Goal: Information Seeking & Learning: Learn about a topic

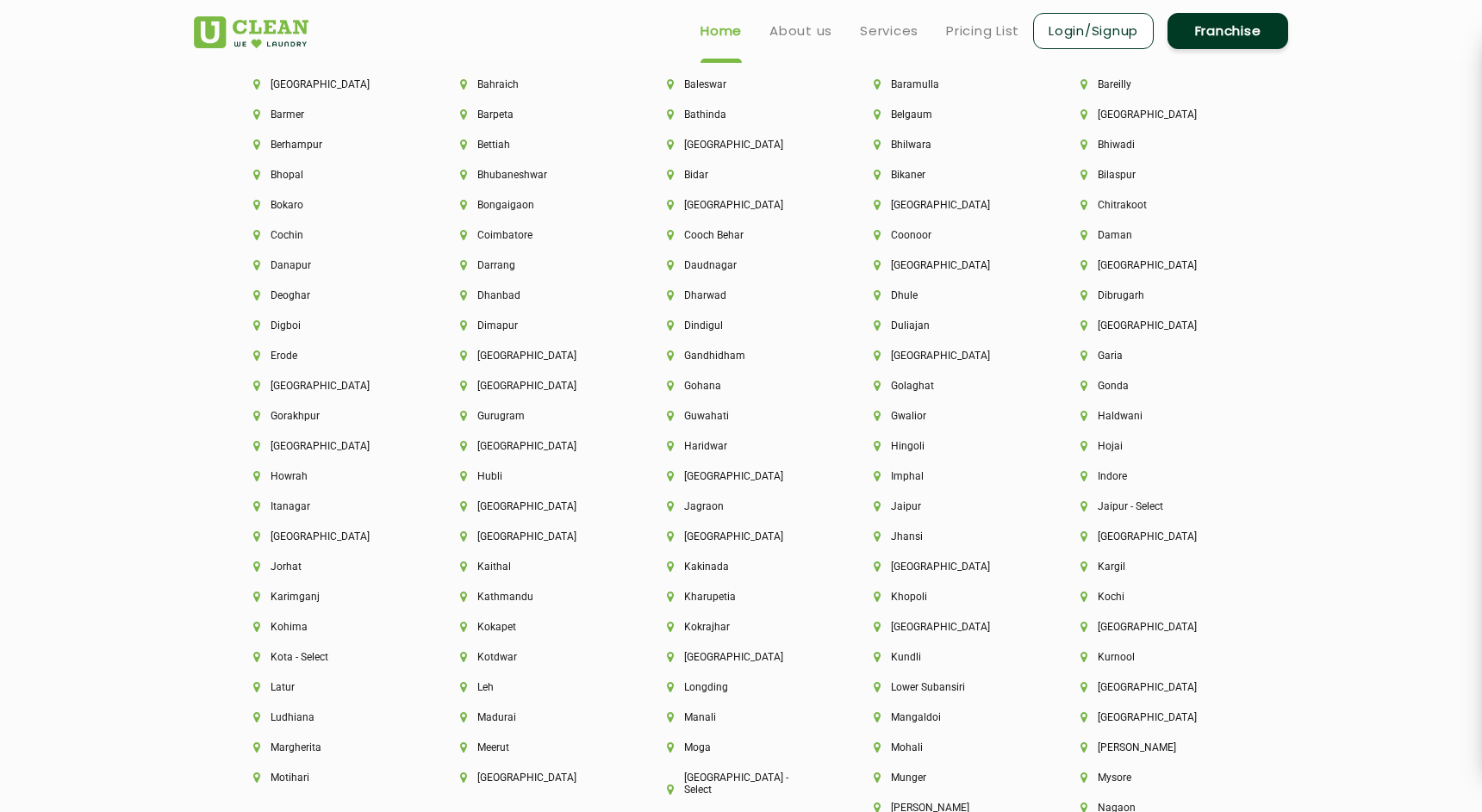
scroll to position [3890, 0]
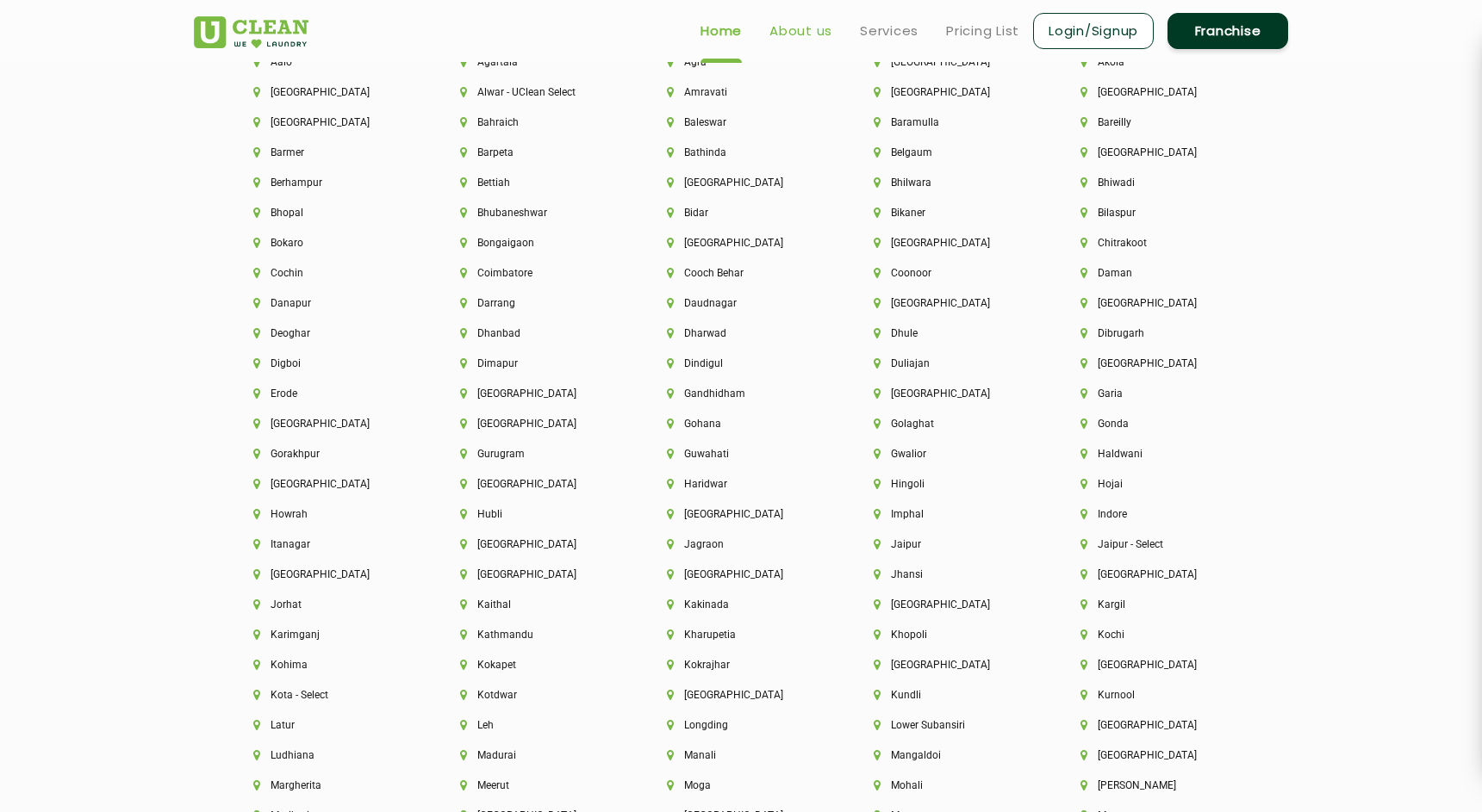
click at [800, 33] on link "About us" at bounding box center [801, 31] width 63 height 21
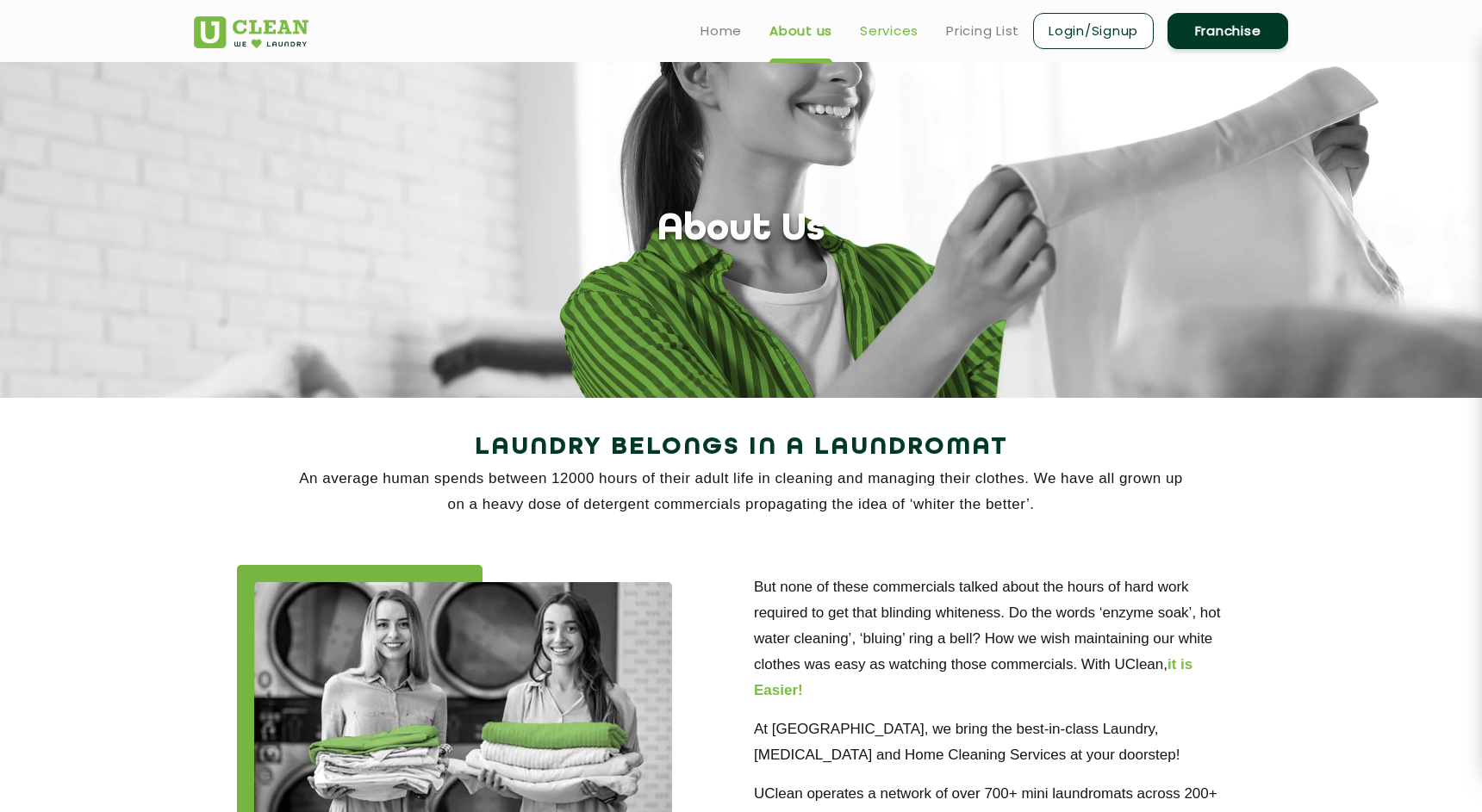
click at [882, 33] on link "Services" at bounding box center [889, 31] width 59 height 21
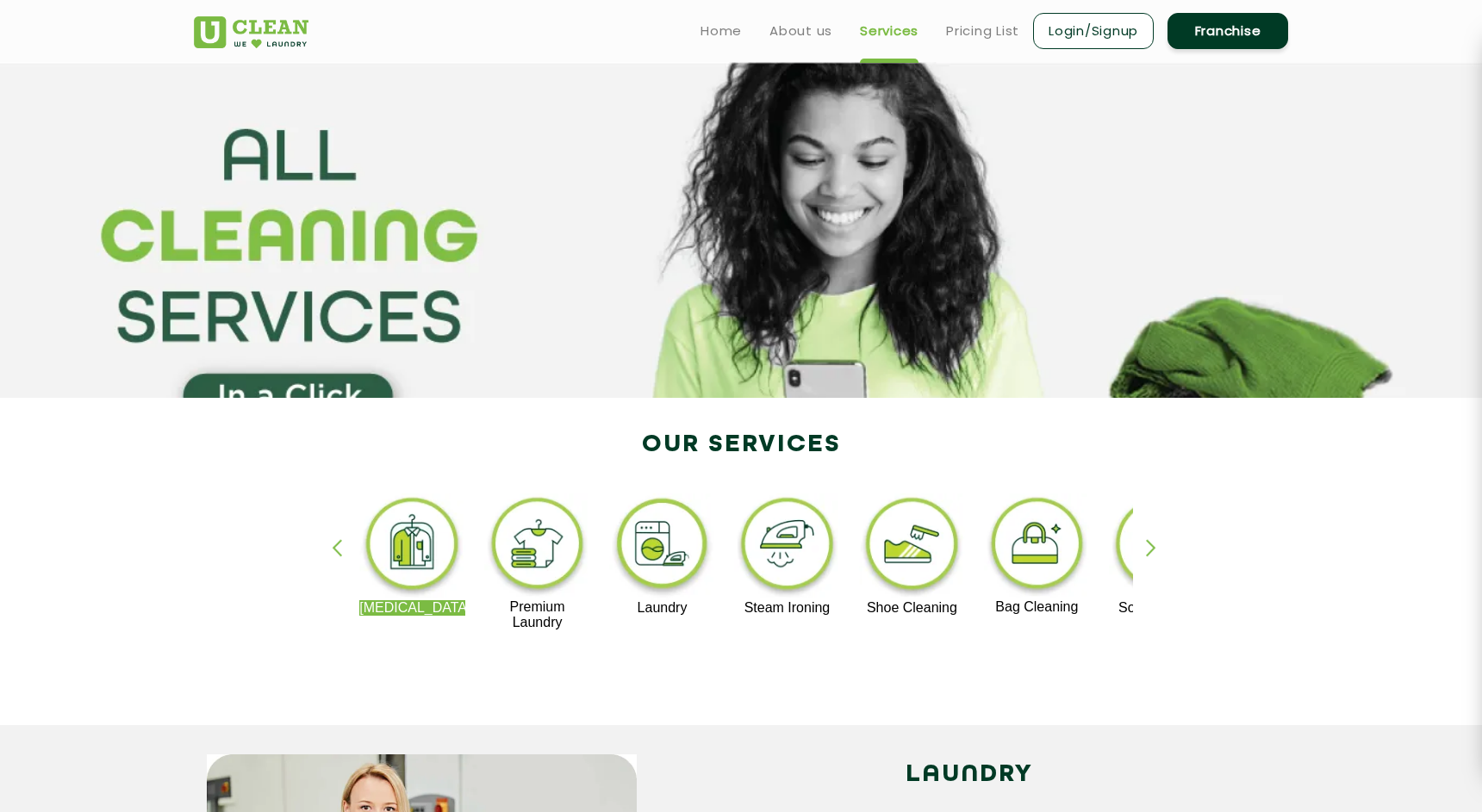
click at [754, 32] on ul "Home About us Services Pricing List Login/Signup Franchise" at bounding box center [987, 30] width 601 height 41
click at [783, 20] on li "About us" at bounding box center [801, 30] width 63 height 22
click at [808, 32] on link "About us" at bounding box center [801, 31] width 63 height 21
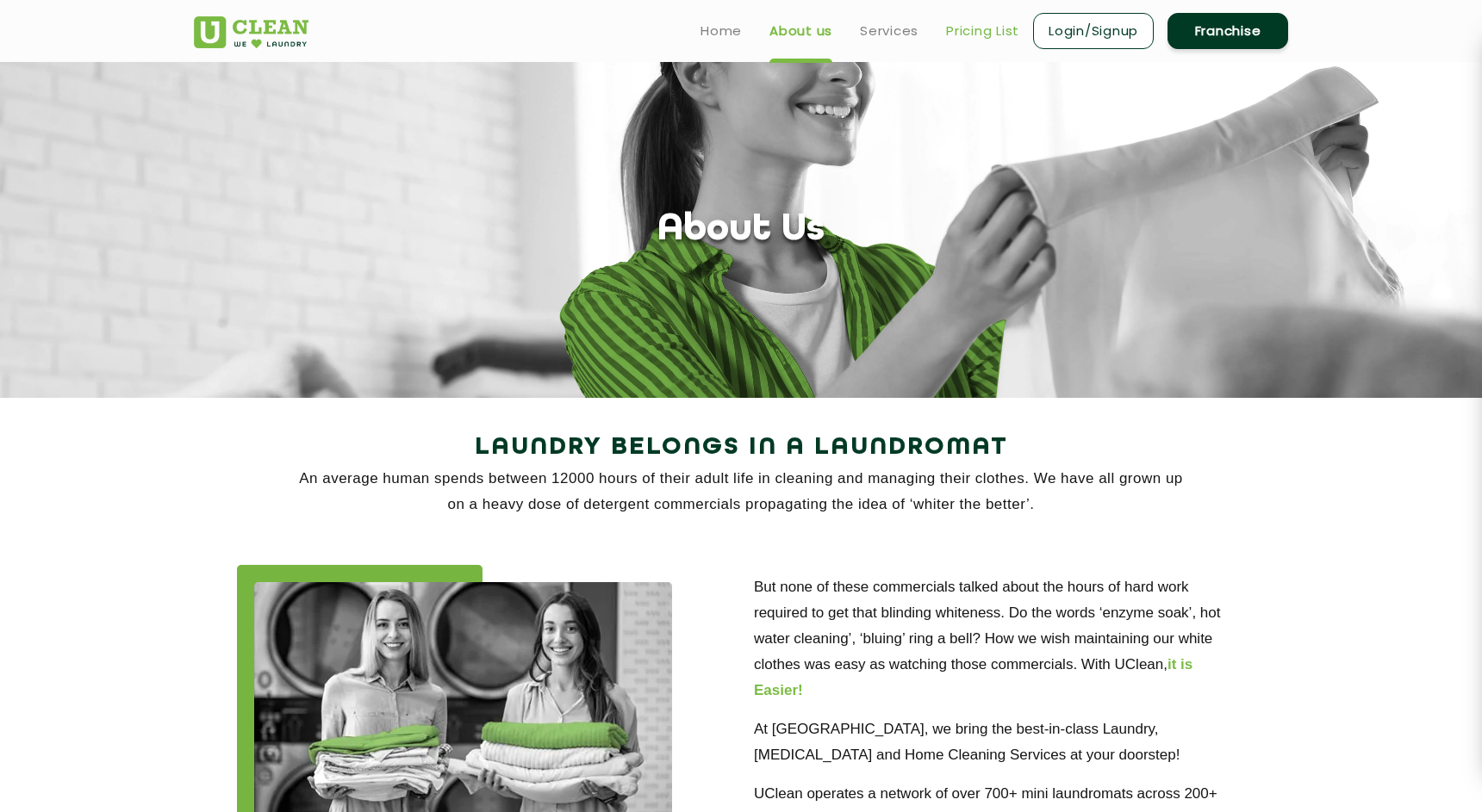
click at [979, 22] on link "Pricing List" at bounding box center [982, 31] width 73 height 21
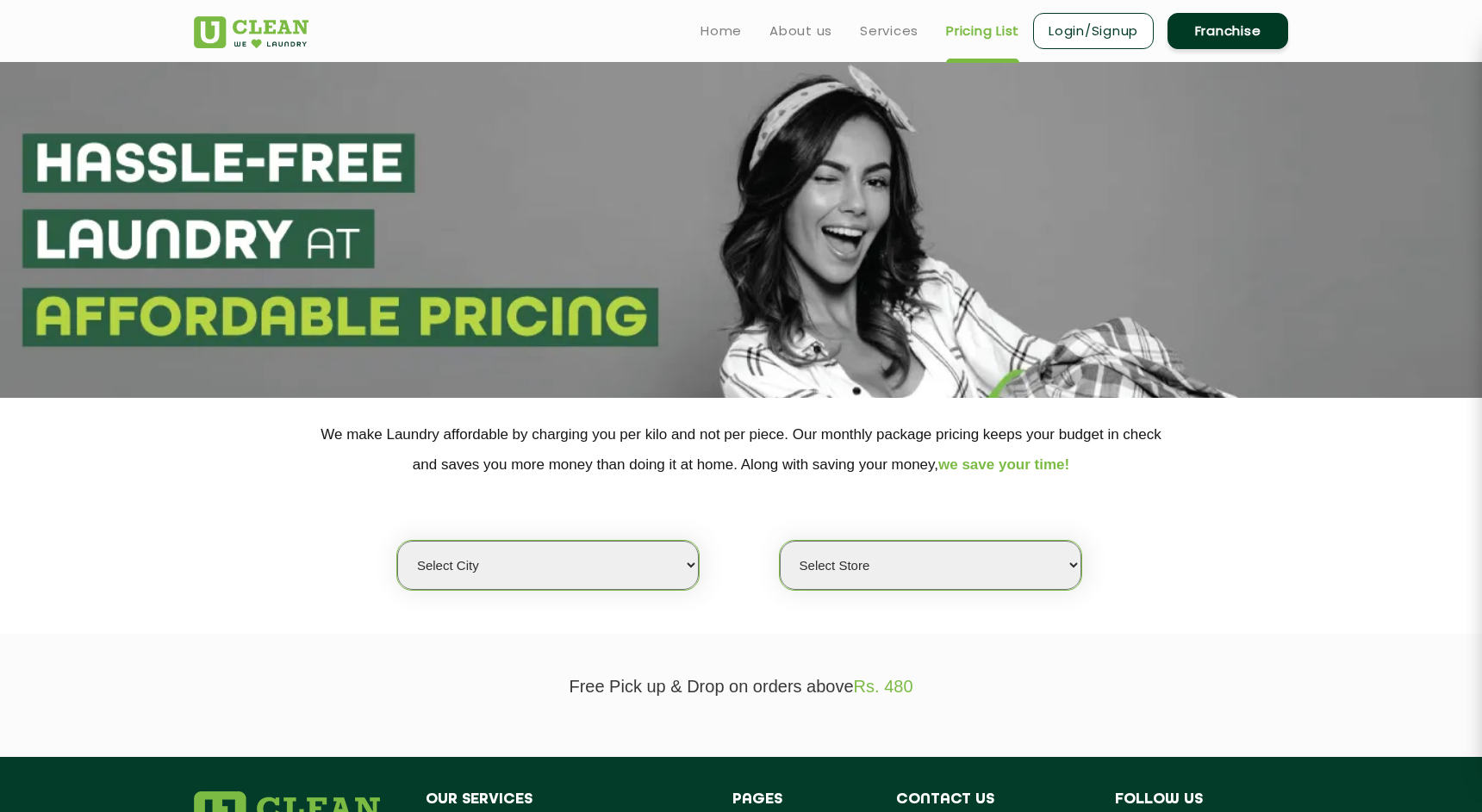
select select "0"
